Goal: Task Accomplishment & Management: Use online tool/utility

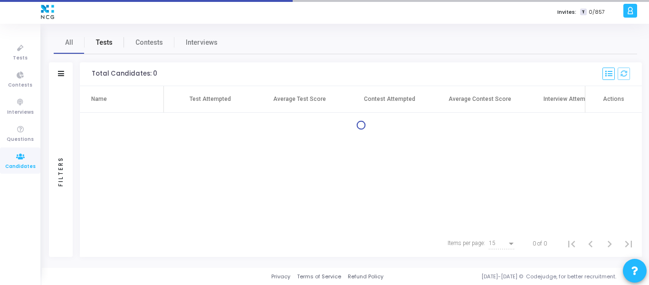
click at [100, 44] on span "Tests" at bounding box center [104, 43] width 17 height 10
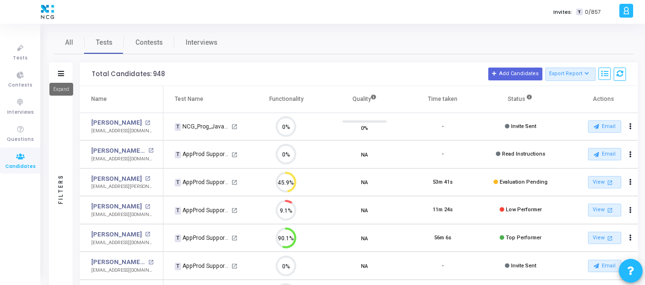
click at [62, 74] on icon at bounding box center [61, 73] width 6 height 5
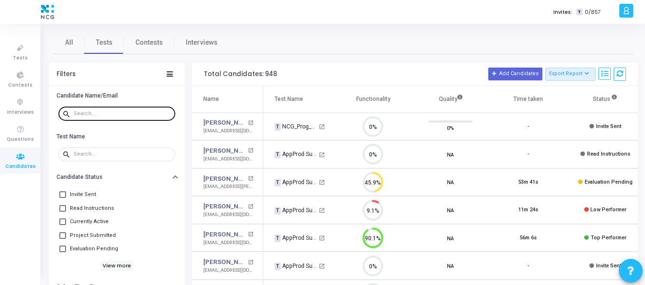
click at [95, 111] on input "text" at bounding box center [123, 114] width 98 height 6
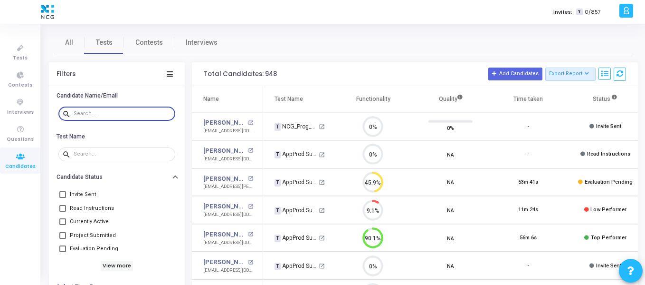
paste input "[PERSON_NAME] Mishraplease share the test result"
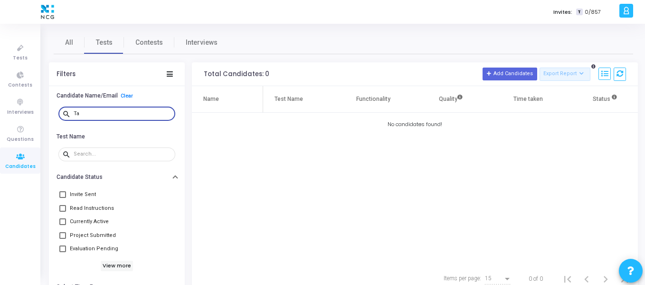
type input "T"
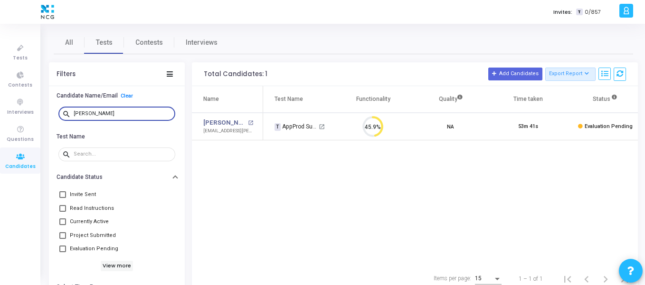
type input "[PERSON_NAME]"
